Goal: Information Seeking & Learning: Learn about a topic

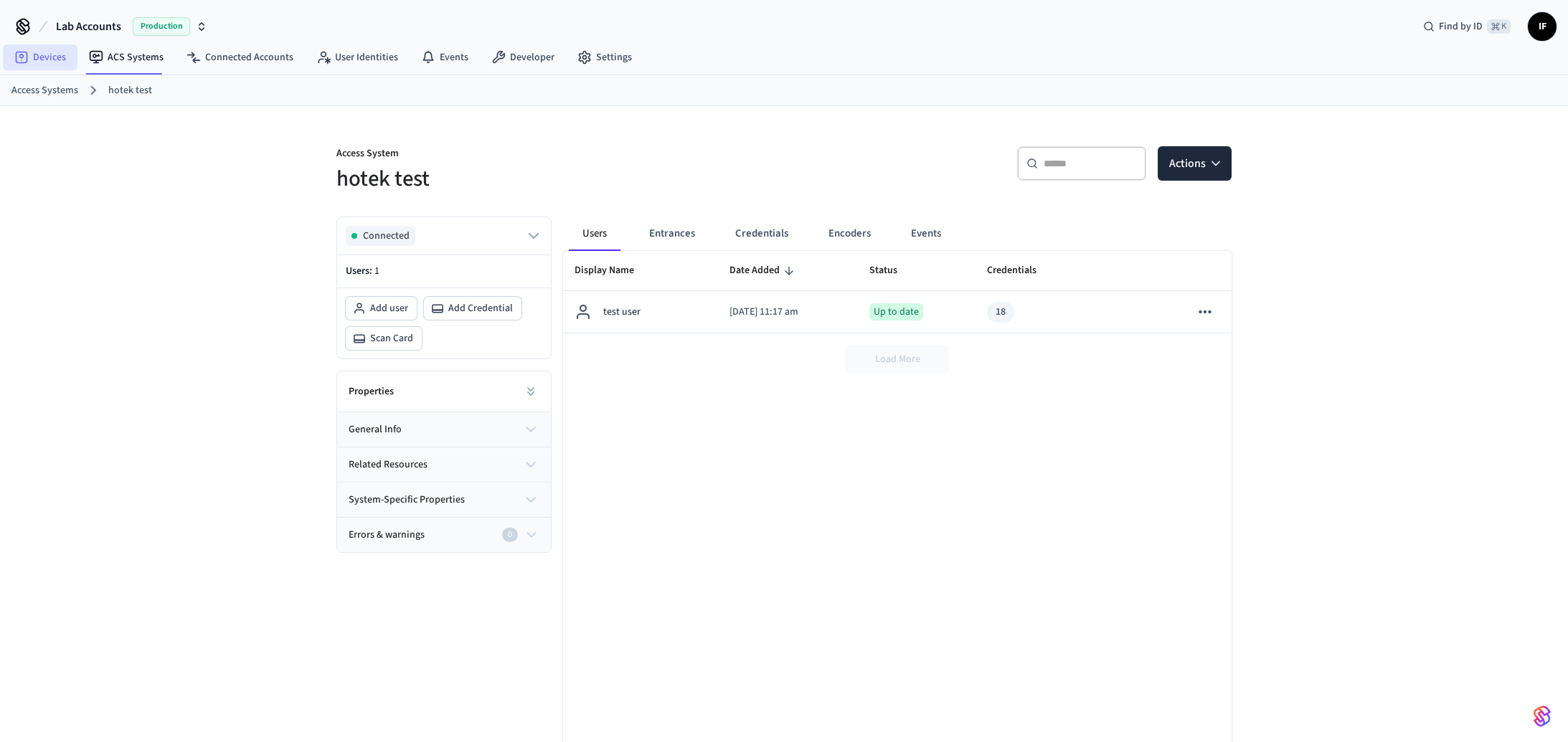
click at [56, 59] on link "Devices" at bounding box center [40, 57] width 75 height 26
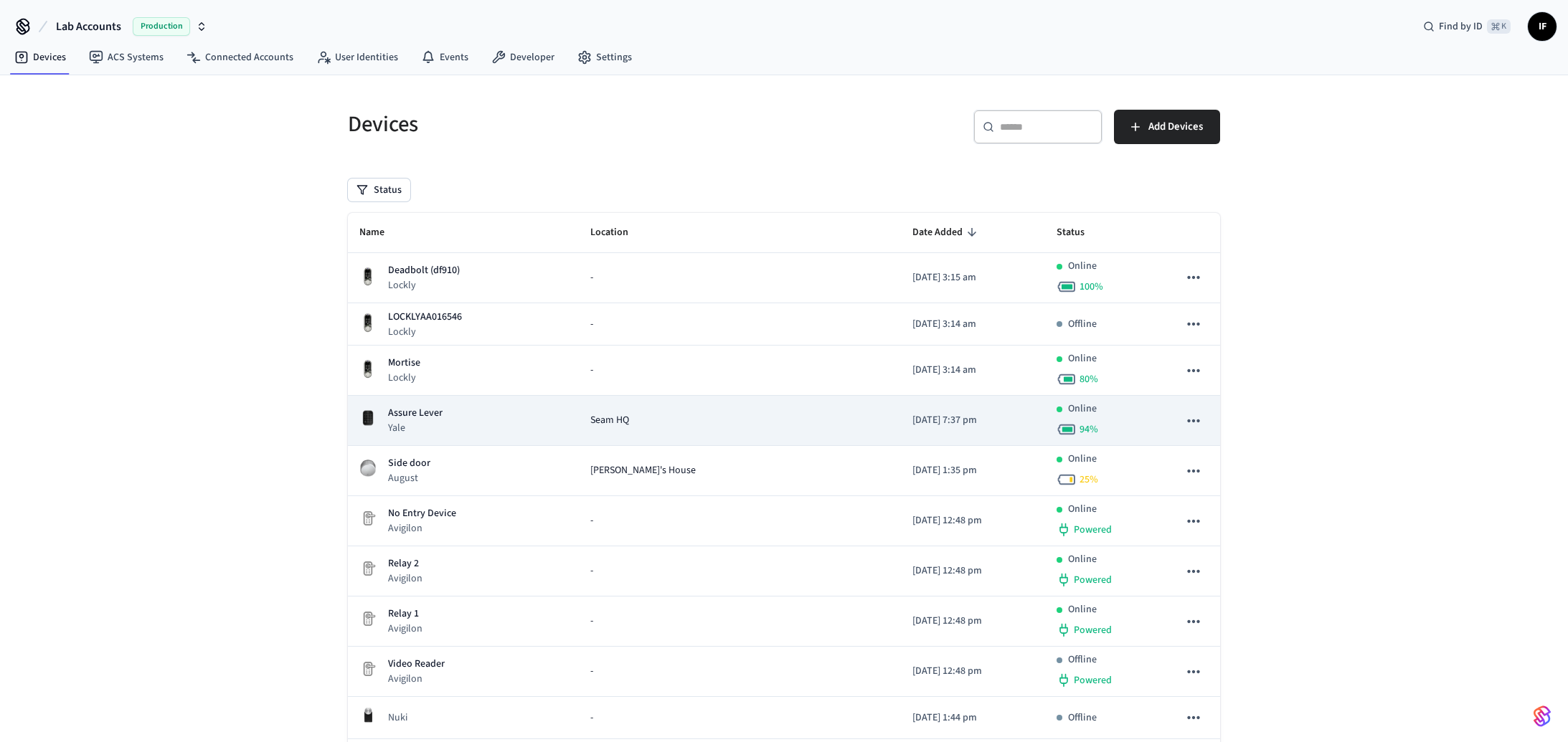
click at [470, 408] on div "Assure Lever Yale" at bounding box center [463, 420] width 208 height 29
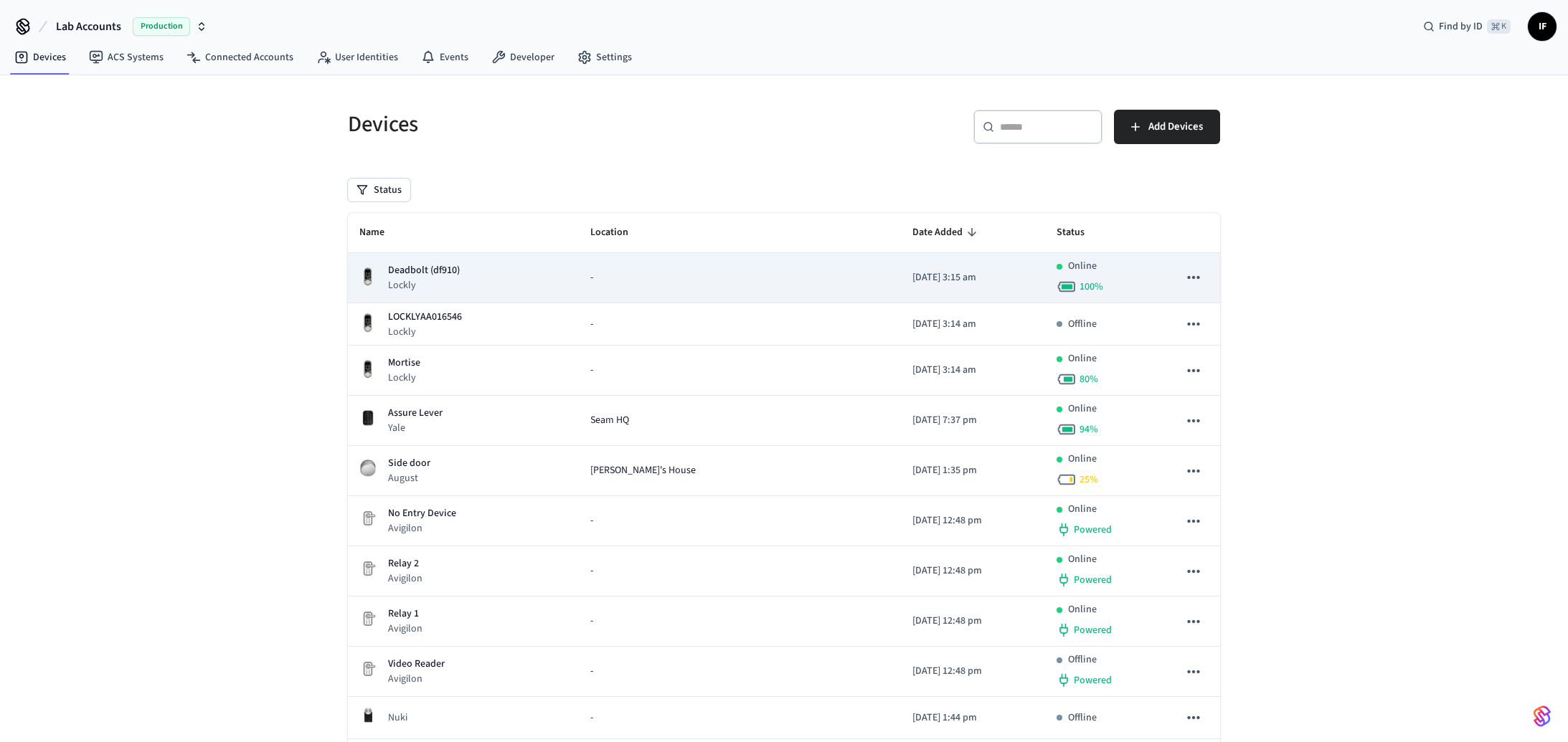
click at [449, 302] on td "Deadbolt (df910) Lockly" at bounding box center [463, 278] width 231 height 50
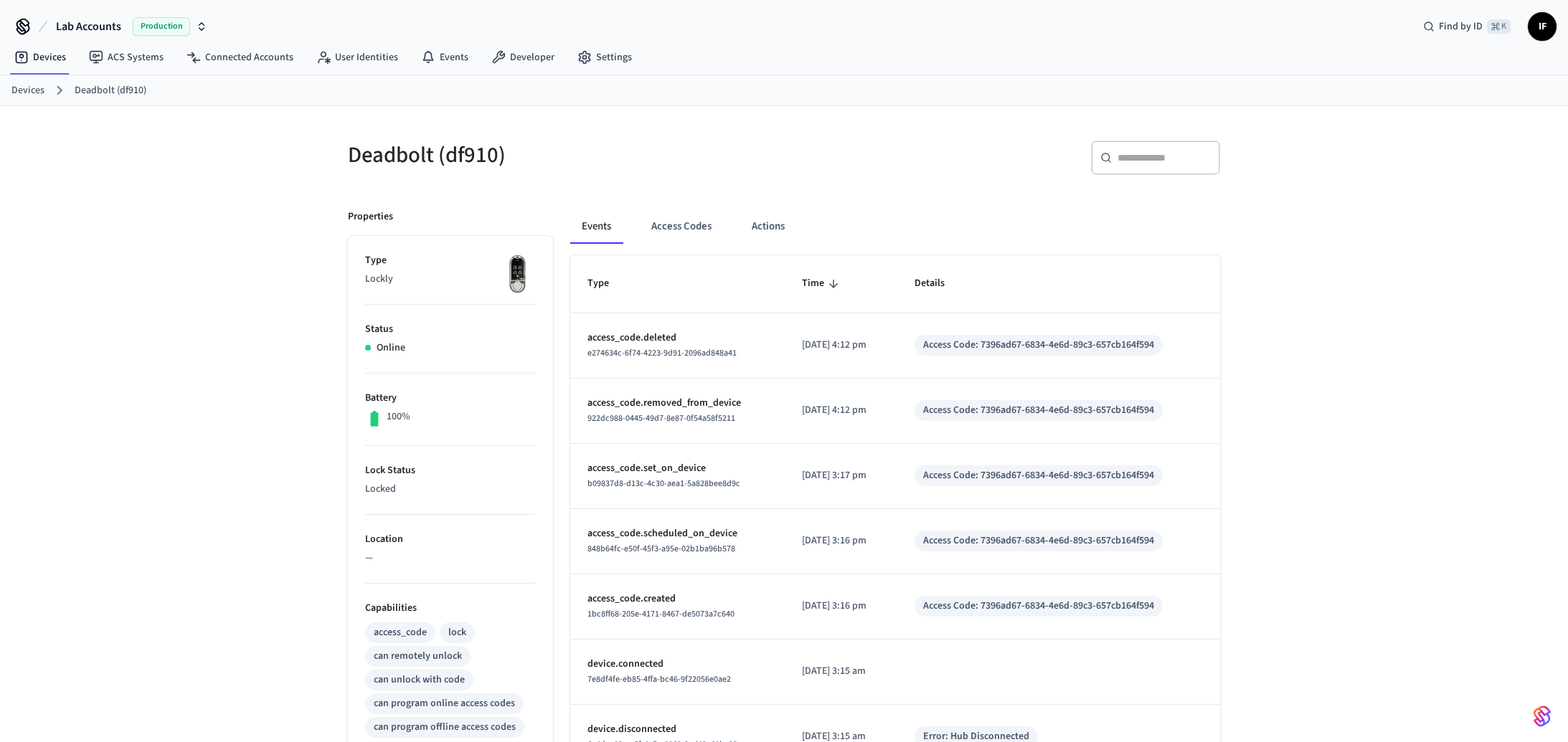
click at [162, 371] on div "Deadbolt (df910) ​ ​ Properties Type Lockly Status Online Battery 100% Lock Sta…" at bounding box center [784, 585] width 1568 height 957
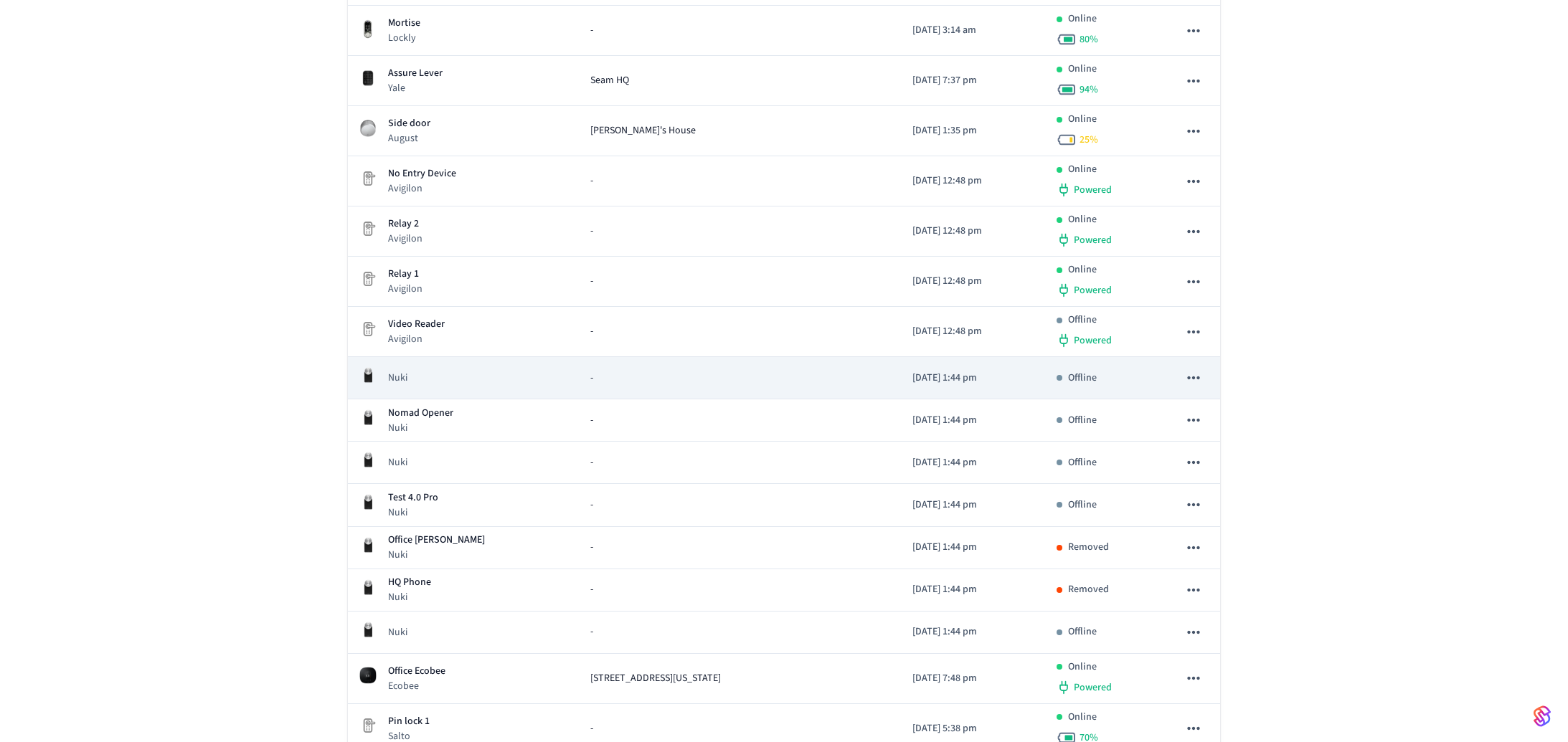
scroll to position [348, 0]
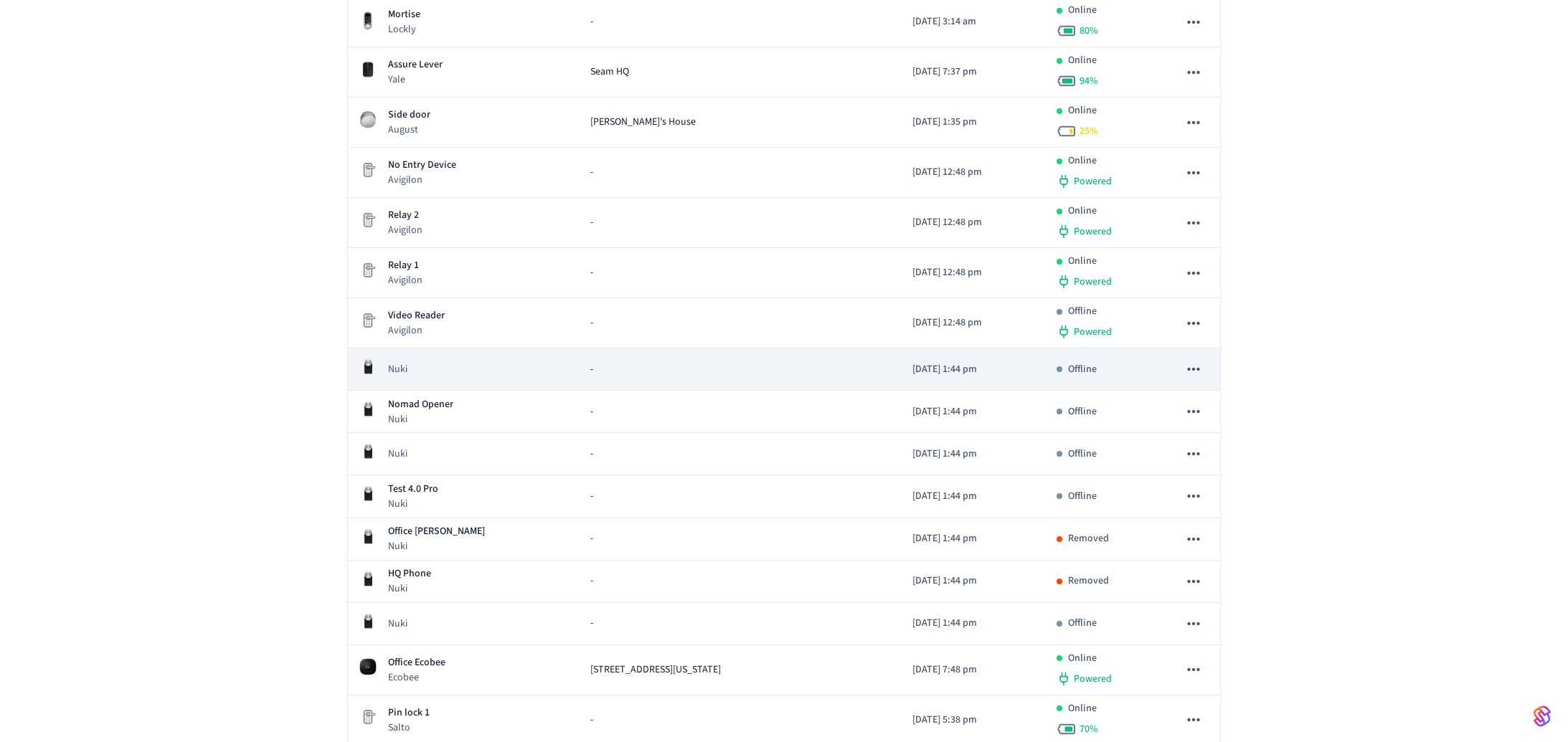
click at [465, 357] on div "Nuki" at bounding box center [463, 369] width 208 height 23
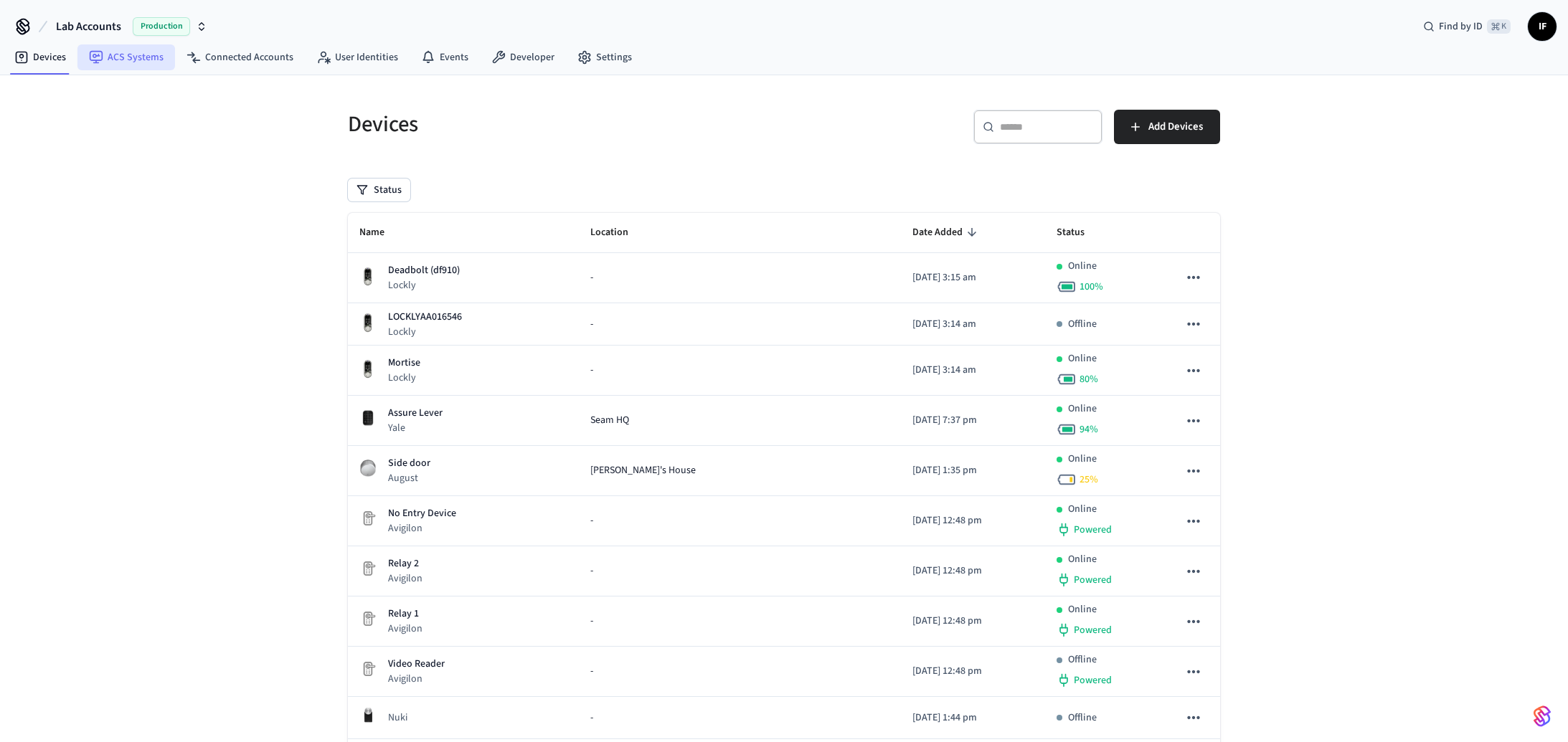
click at [146, 51] on link "ACS Systems" at bounding box center [126, 57] width 98 height 26
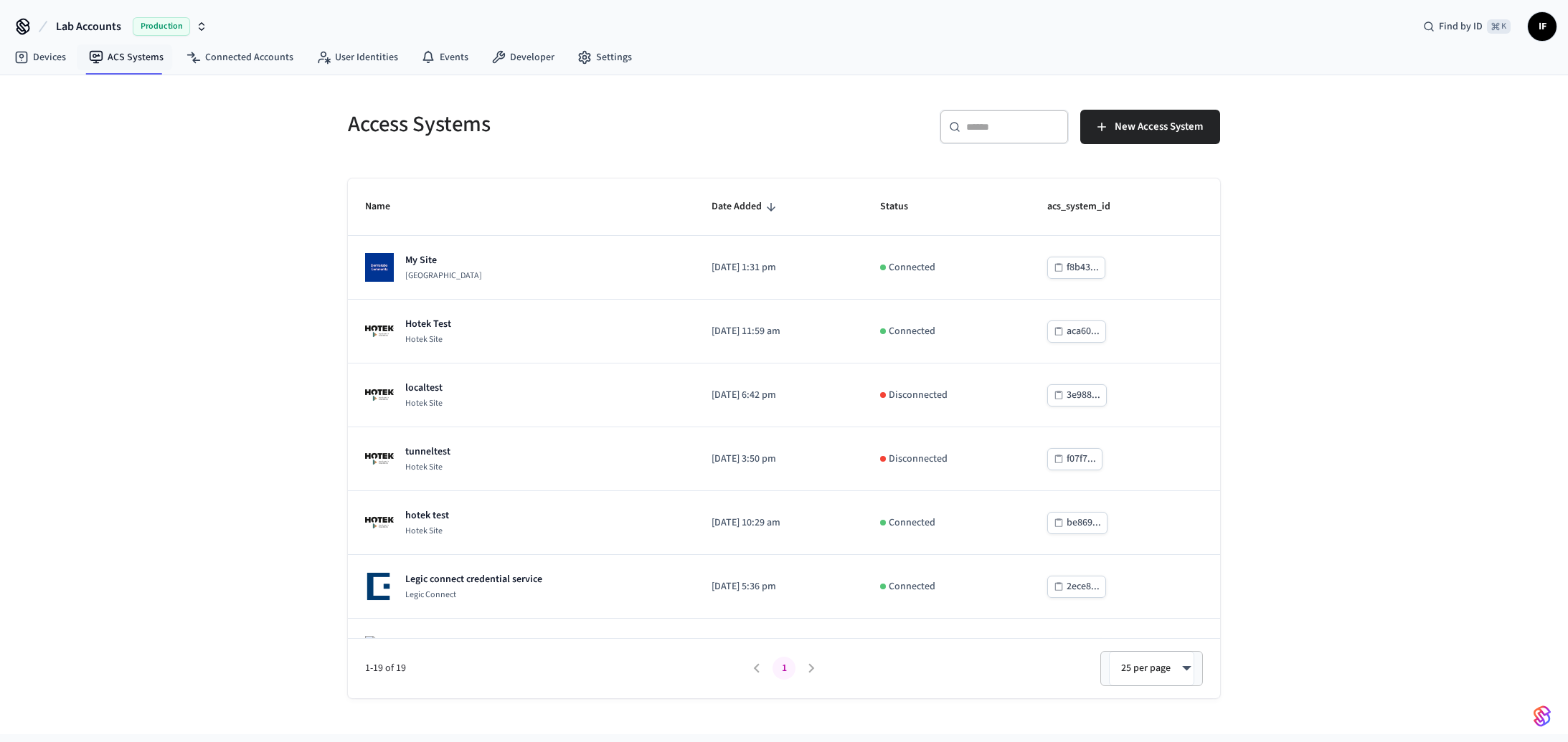
click at [1150, 681] on body "Lab Accounts Production Find by ID ⌘ K IF Devices ACS Systems Connected Account…" at bounding box center [784, 367] width 1568 height 734
click at [267, 442] on div at bounding box center [784, 371] width 1568 height 742
click at [281, 55] on link "Connected Accounts" at bounding box center [239, 57] width 129 height 26
